Goal: Task Accomplishment & Management: Complete application form

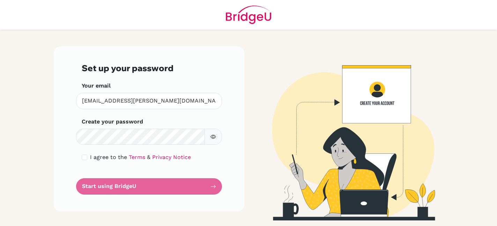
click at [213, 137] on icon "button" at bounding box center [213, 137] width 6 height 6
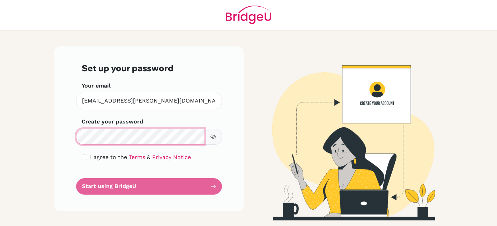
click at [75, 131] on div "Set up your password Your email oscar.valverde@cds.ed.cr Invalid email Create y…" at bounding box center [149, 128] width 190 height 165
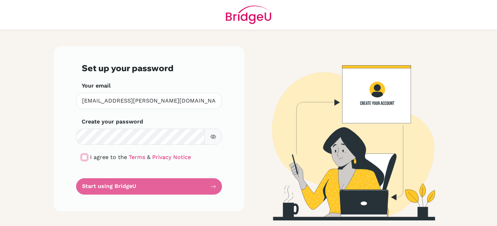
click at [84, 160] on input "checkbox" at bounding box center [85, 157] width 6 height 6
checkbox input "true"
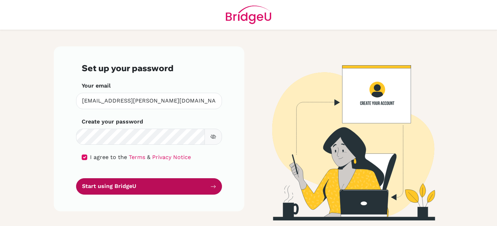
click at [122, 189] on button "Start using BridgeU" at bounding box center [149, 186] width 146 height 16
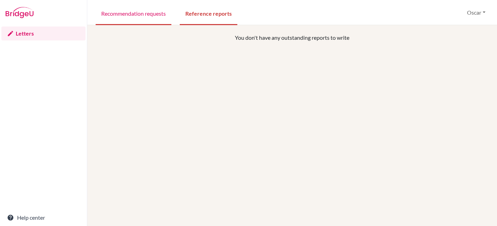
click at [146, 14] on link "Recommendation requests" at bounding box center [134, 13] width 76 height 24
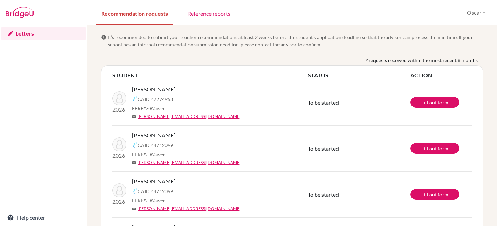
scroll to position [52, 0]
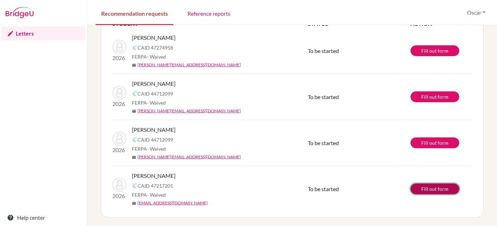
click at [435, 190] on link "Fill out form" at bounding box center [434, 188] width 49 height 11
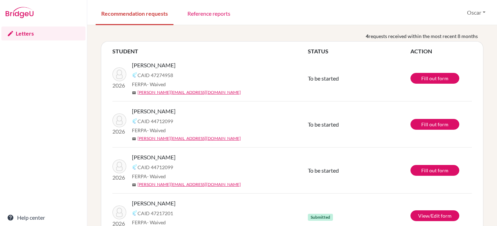
scroll to position [24, 0]
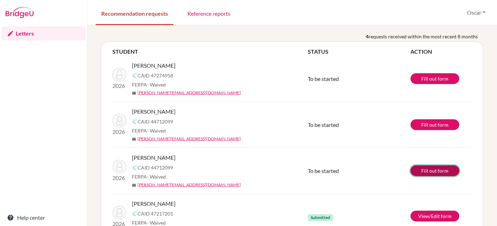
click at [433, 170] on link "Fill out form" at bounding box center [434, 170] width 49 height 11
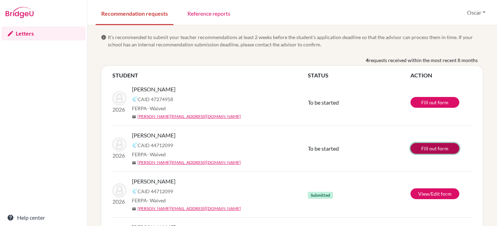
click at [439, 145] on link "Fill out form" at bounding box center [434, 148] width 49 height 11
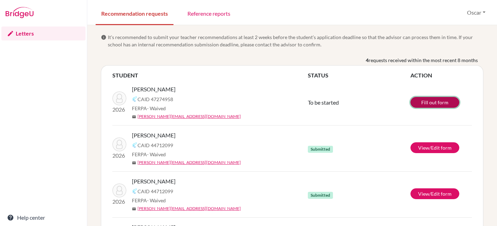
click at [422, 104] on link "Fill out form" at bounding box center [434, 102] width 49 height 11
